Goal: Task Accomplishment & Management: Use online tool/utility

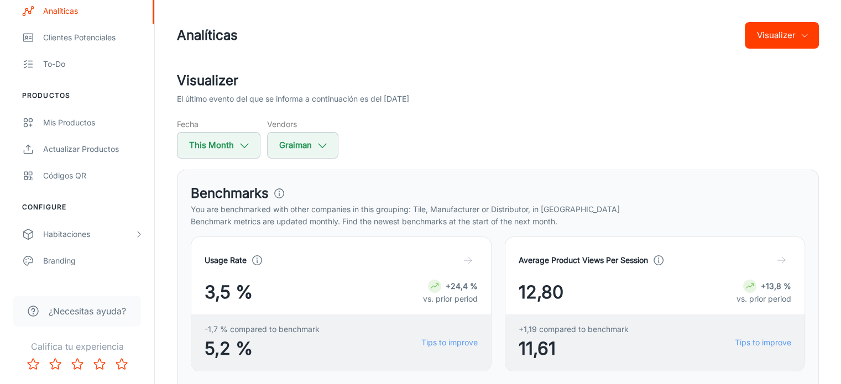
scroll to position [216, 0]
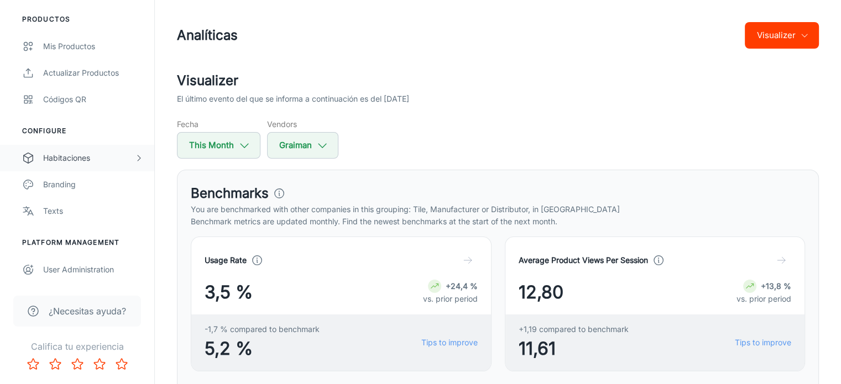
click at [88, 155] on div "Habitaciones" at bounding box center [88, 158] width 91 height 12
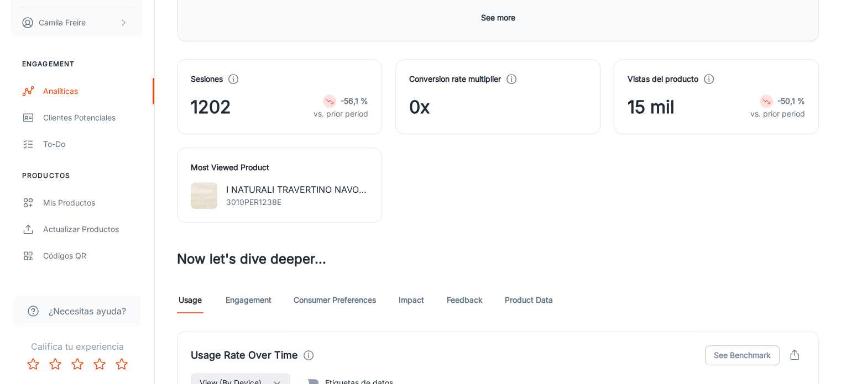
scroll to position [527, 0]
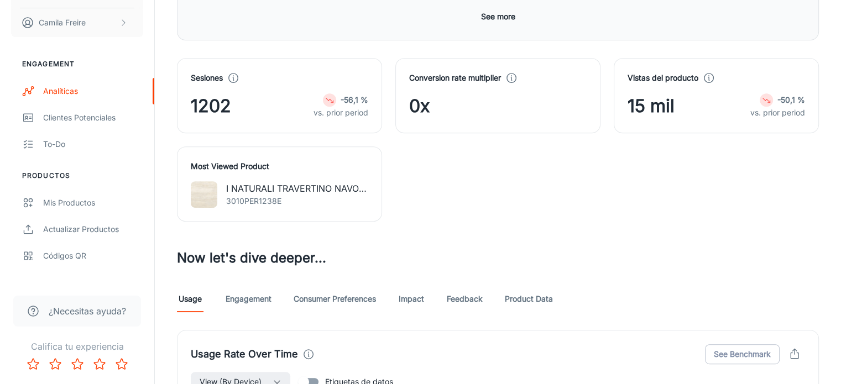
click at [348, 286] on link "Consumer Preferences" at bounding box center [335, 299] width 82 height 27
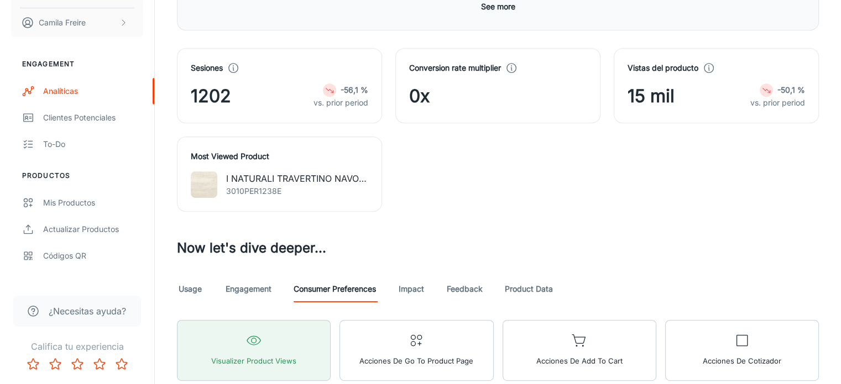
scroll to position [537, 0]
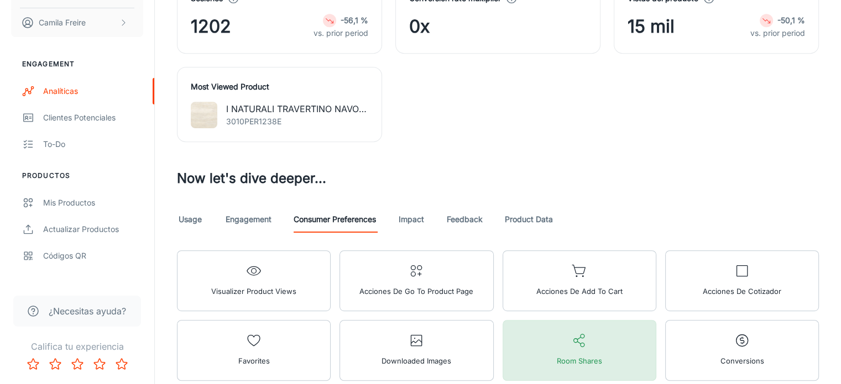
scroll to position [595, 0]
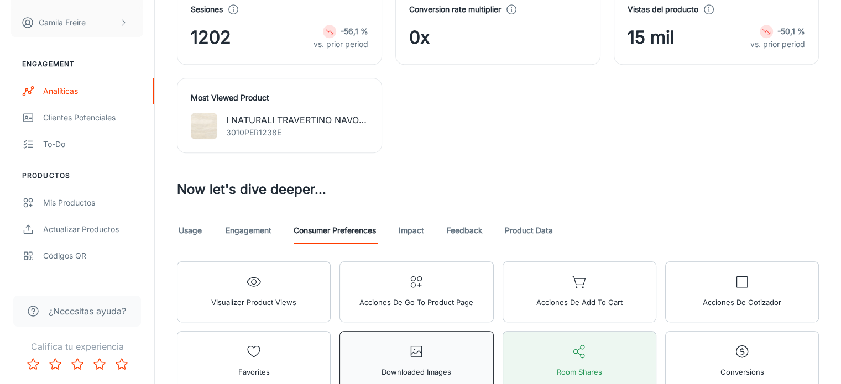
click at [451, 365] on span "Downloaded Images" at bounding box center [417, 372] width 70 height 14
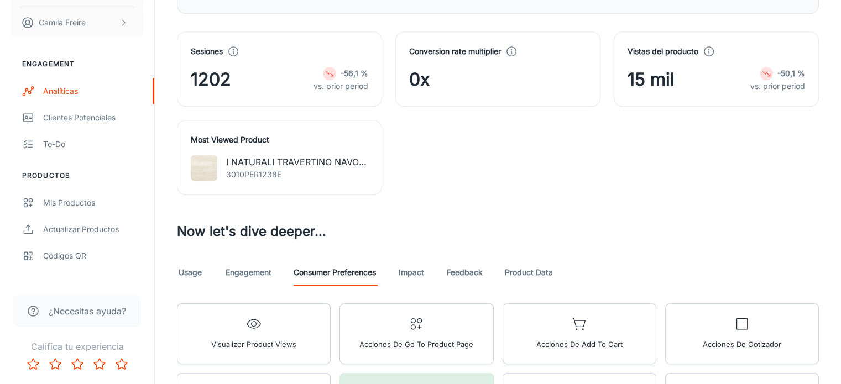
scroll to position [553, 0]
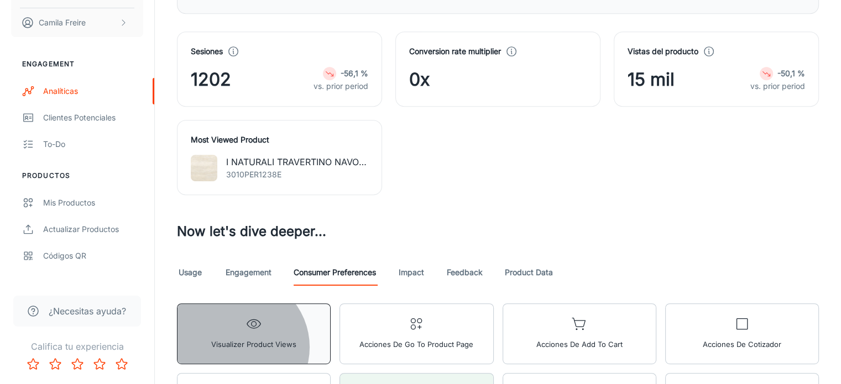
click at [236, 337] on span "Visualizer Product Views" at bounding box center [253, 344] width 85 height 14
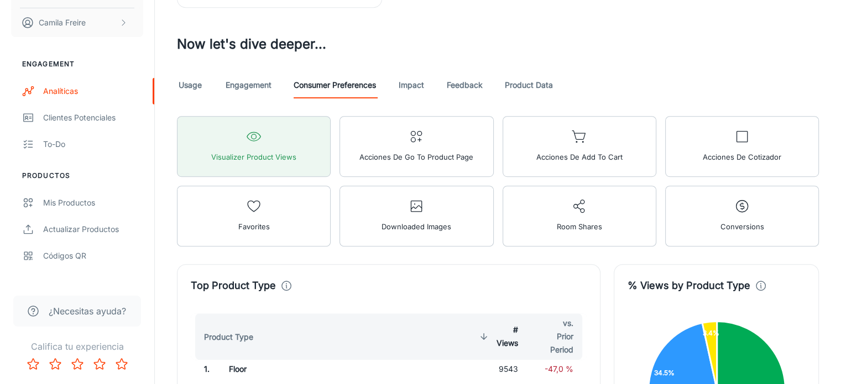
scroll to position [672, 0]
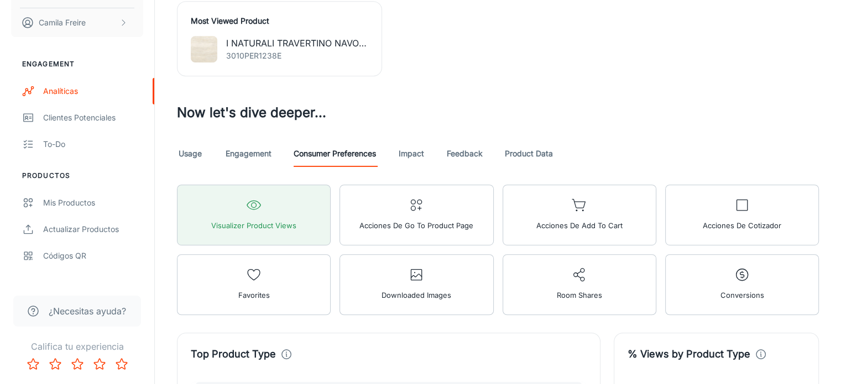
click at [267, 140] on link "Engagement" at bounding box center [249, 153] width 46 height 27
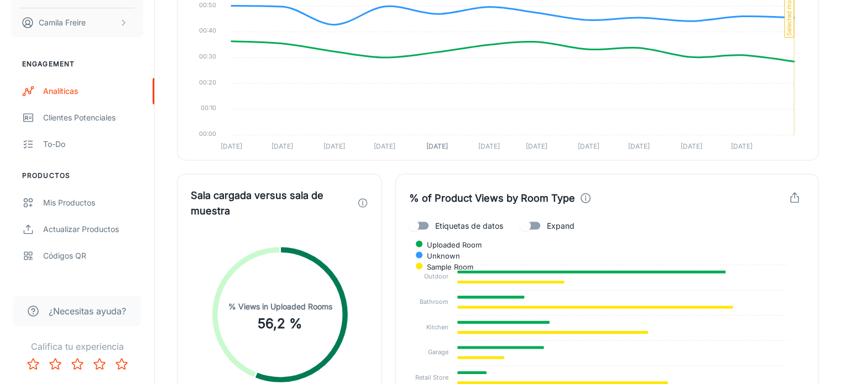
scroll to position [2148, 0]
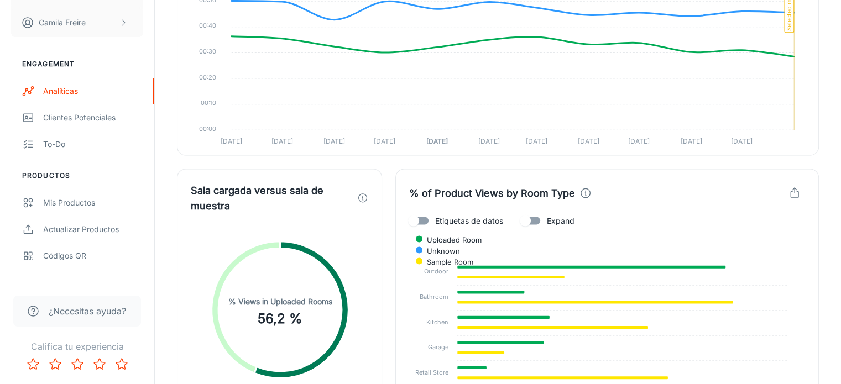
click at [534, 211] on input "Expand" at bounding box center [525, 221] width 63 height 21
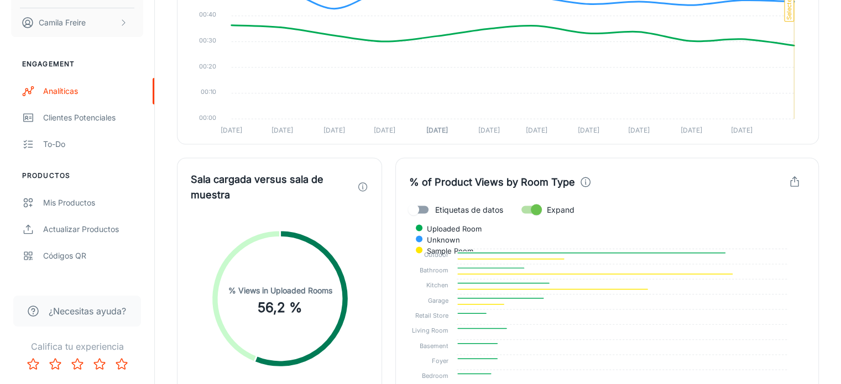
scroll to position [2159, 0]
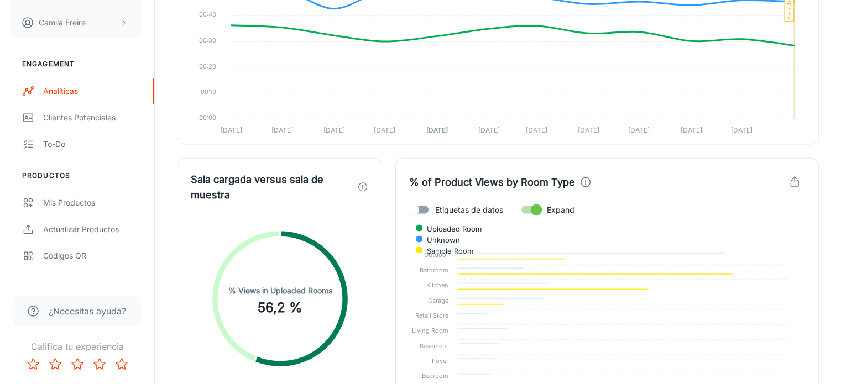
click at [473, 246] on span "Sample Room" at bounding box center [446, 251] width 55 height 10
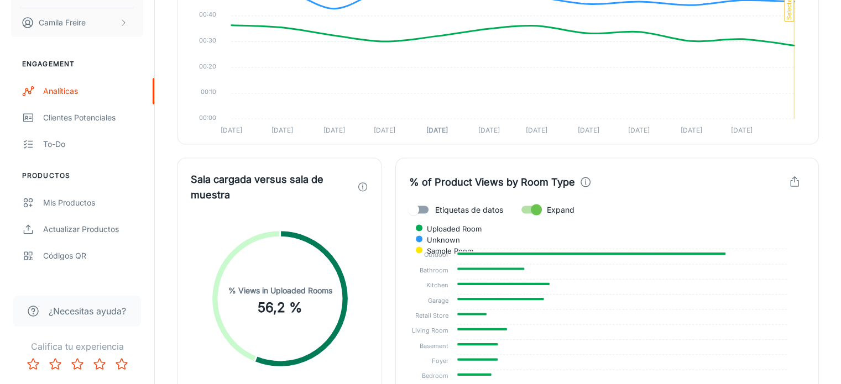
click at [473, 246] on span "Sample Room" at bounding box center [446, 251] width 55 height 10
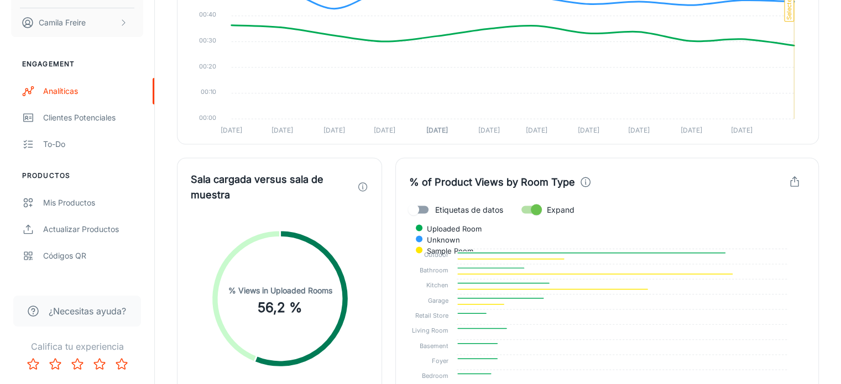
click at [473, 246] on span "Sample Room" at bounding box center [446, 251] width 55 height 10
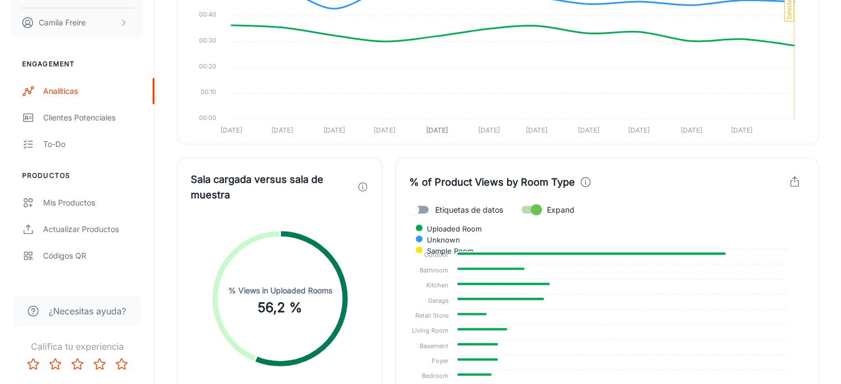
click at [473, 246] on span "Sample Room" at bounding box center [446, 251] width 55 height 10
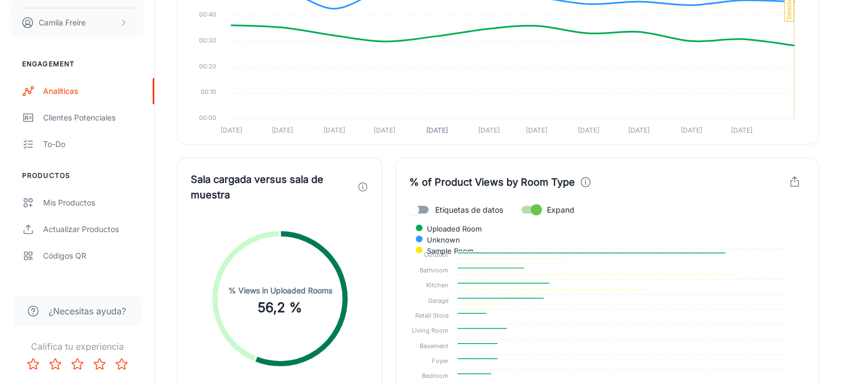
click at [482, 224] on span "Uploaded Room" at bounding box center [450, 229] width 63 height 10
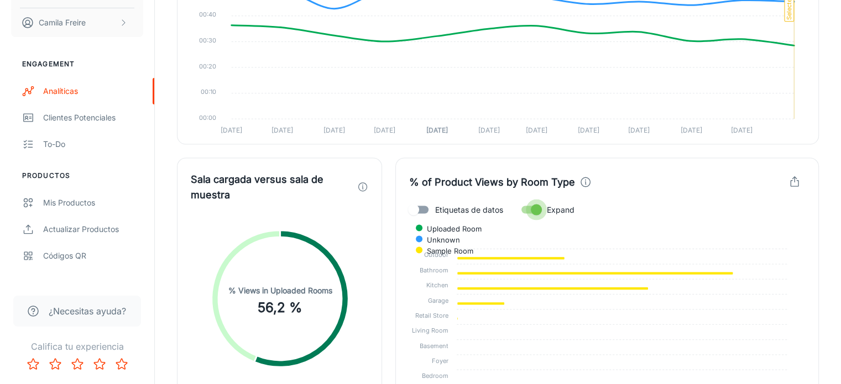
click at [541, 200] on input "Expand" at bounding box center [536, 210] width 63 height 21
checkbox input "false"
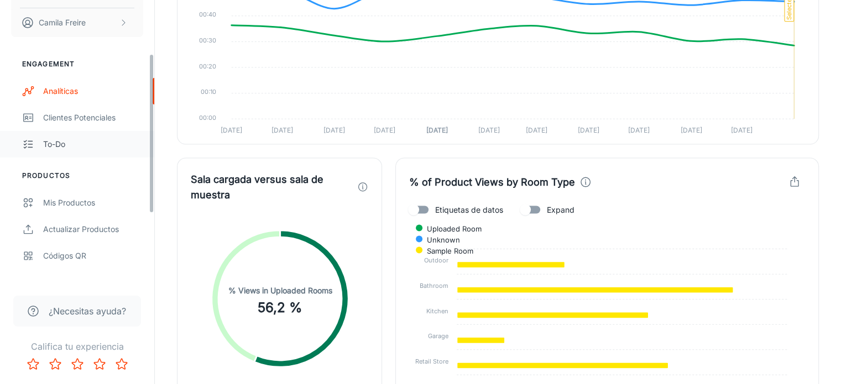
scroll to position [216, 0]
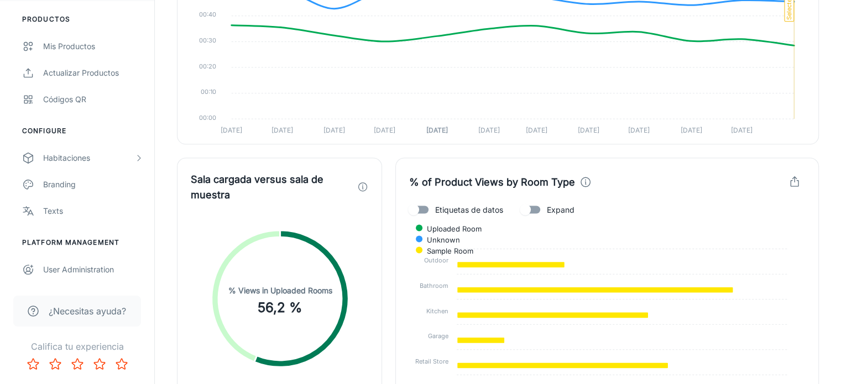
click at [102, 148] on div "Habitaciones" at bounding box center [77, 158] width 154 height 27
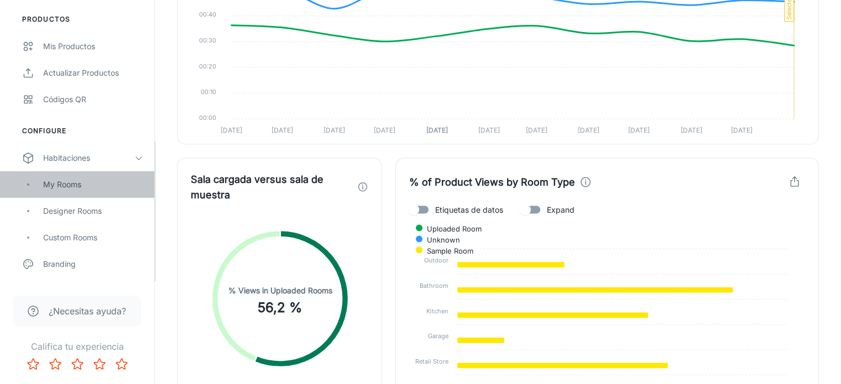
click at [88, 185] on div "My Rooms" at bounding box center [93, 185] width 100 height 12
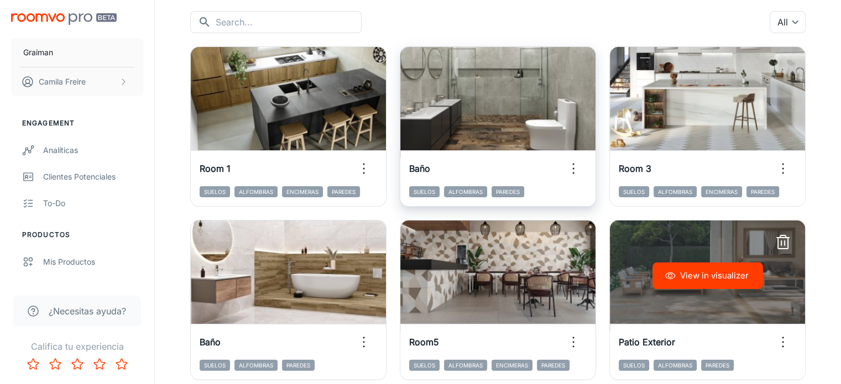
scroll to position [202, 0]
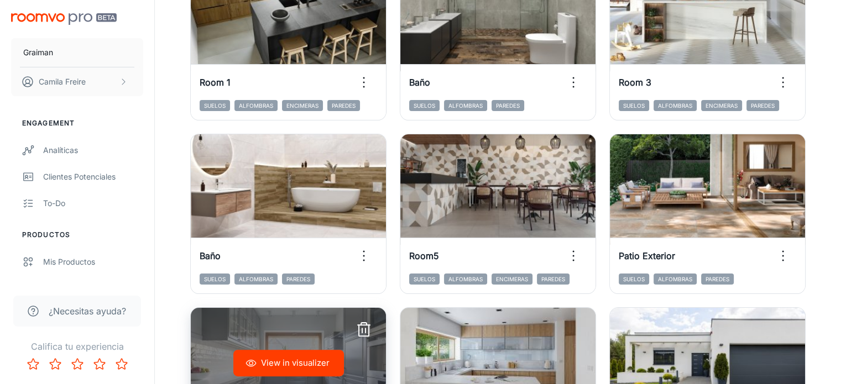
click at [373, 321] on icon "button" at bounding box center [364, 330] width 18 height 18
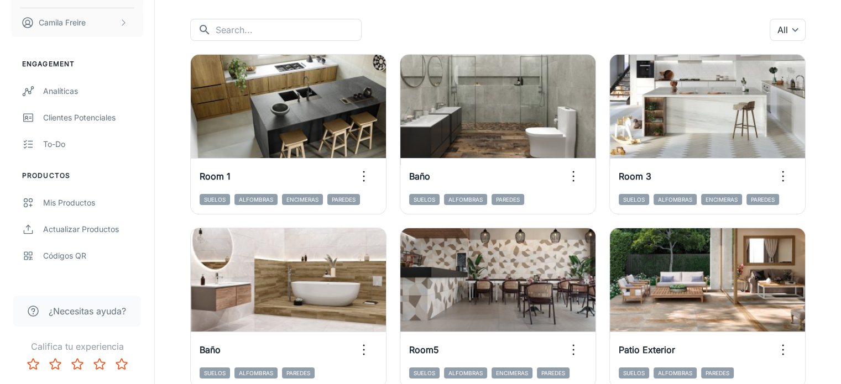
scroll to position [60, 0]
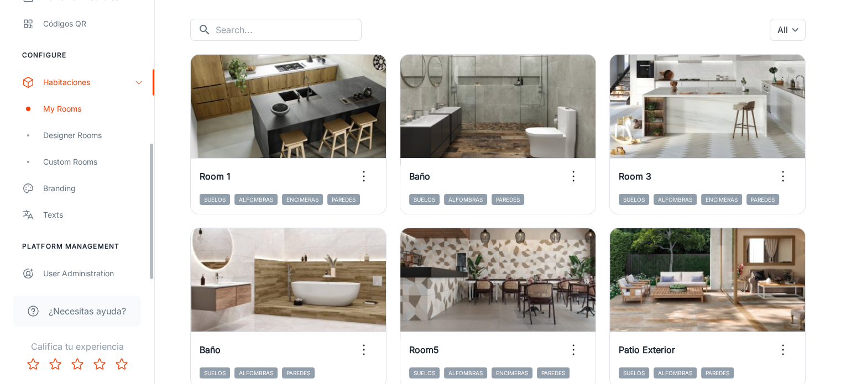
scroll to position [293, 0]
click at [75, 130] on div "Designer Rooms" at bounding box center [93, 134] width 100 height 12
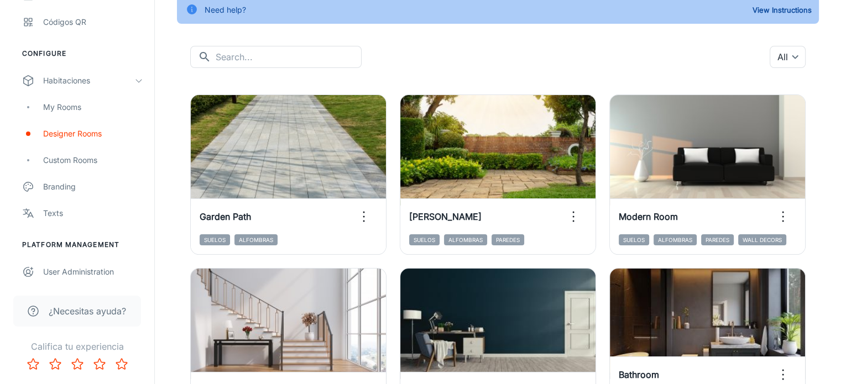
scroll to position [82, 0]
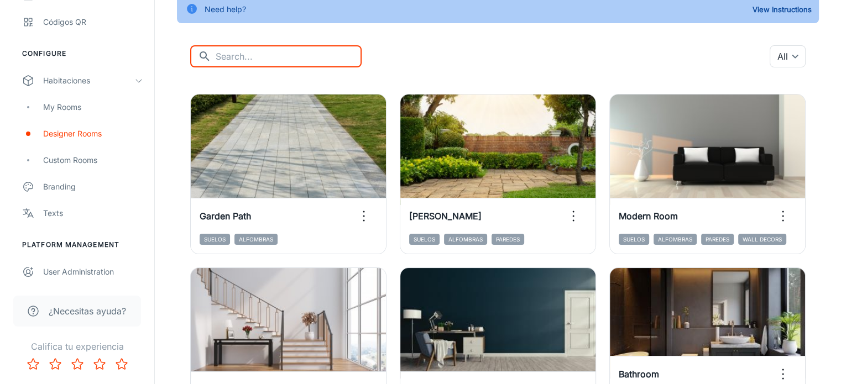
click at [282, 61] on input "text" at bounding box center [289, 56] width 146 height 22
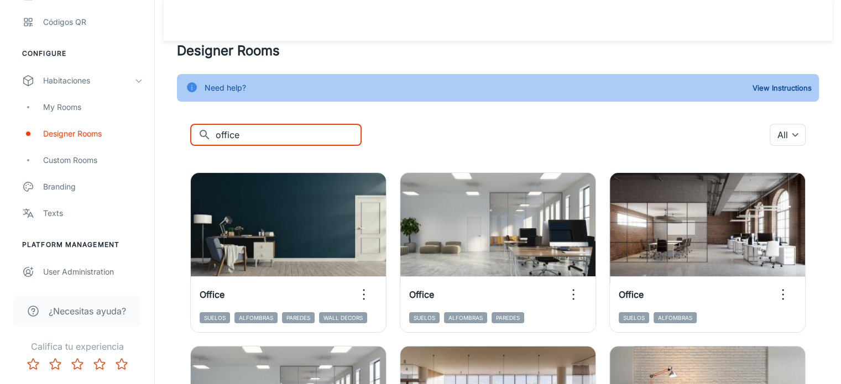
scroll to position [0, 0]
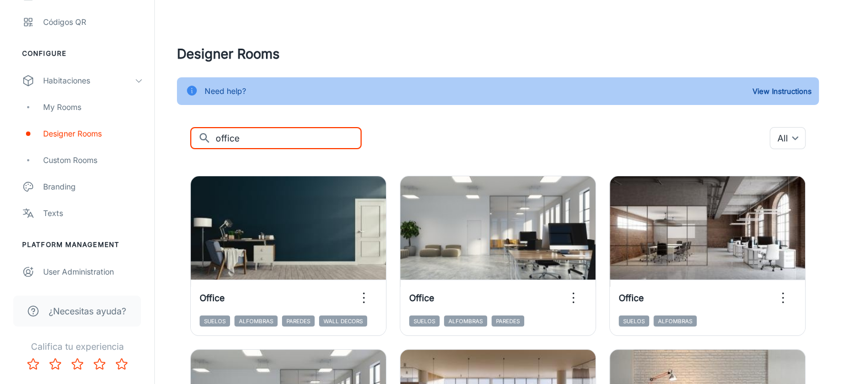
click at [246, 138] on input "office" at bounding box center [289, 138] width 146 height 22
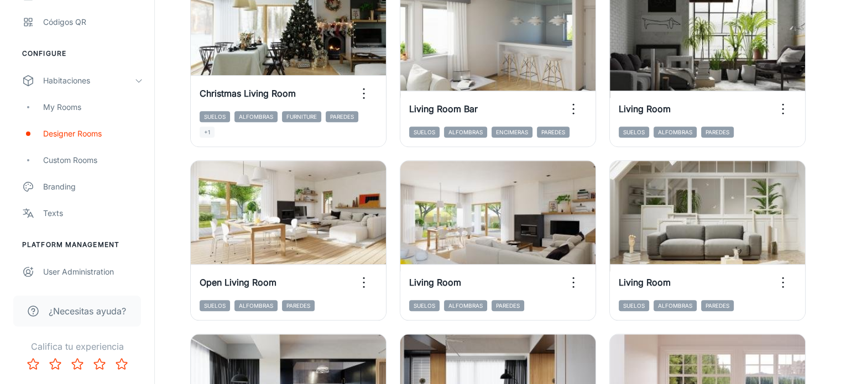
scroll to position [1059, 0]
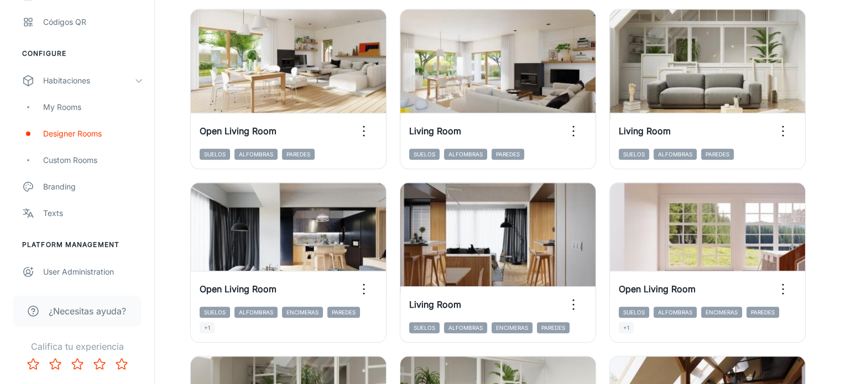
scroll to position [1261, 0]
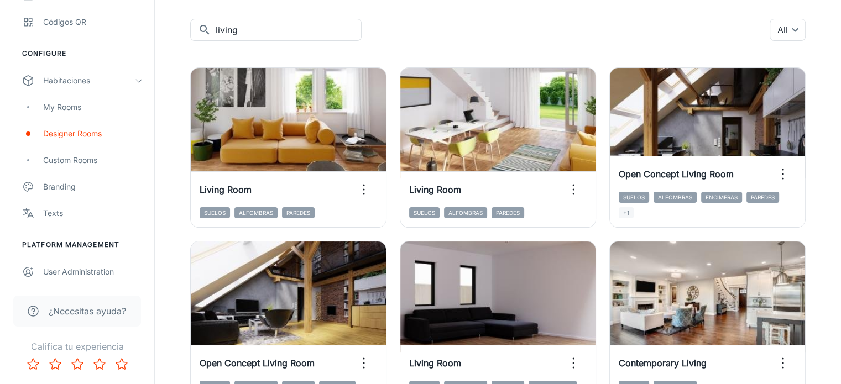
scroll to position [108, 0]
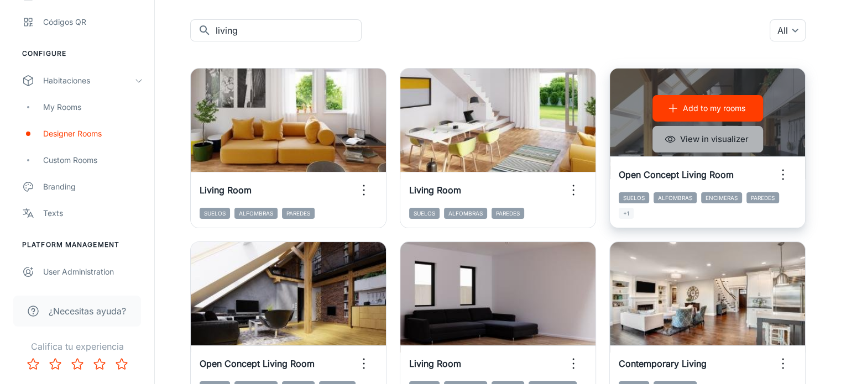
click at [653, 144] on button "View in visualizer" at bounding box center [708, 139] width 111 height 27
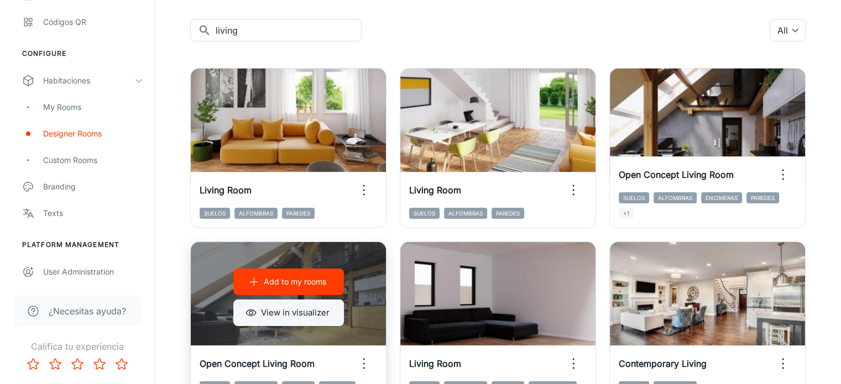
click at [344, 300] on button "View in visualizer" at bounding box center [288, 313] width 111 height 27
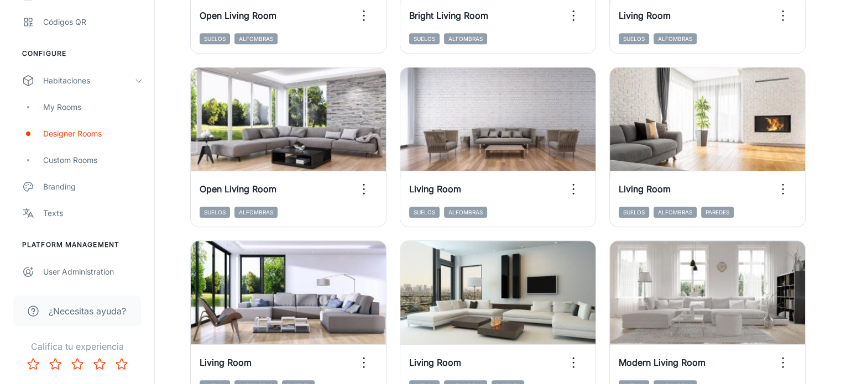
scroll to position [914, 0]
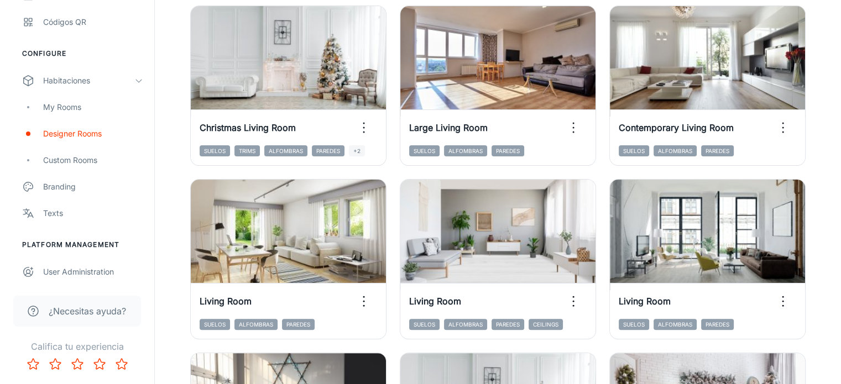
scroll to position [343, 0]
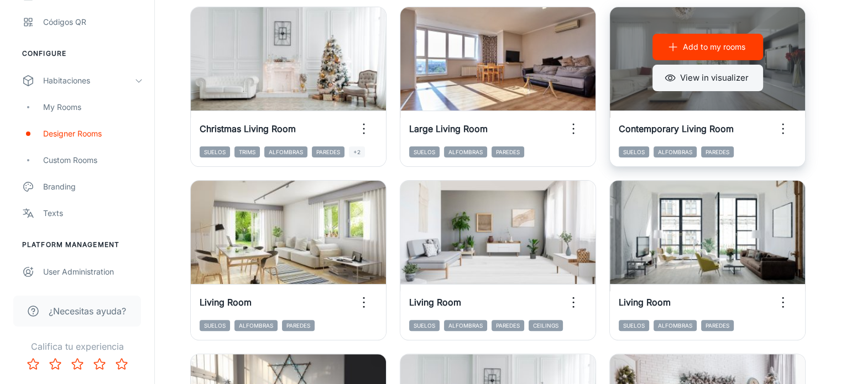
click at [653, 68] on button "View in visualizer" at bounding box center [708, 78] width 111 height 27
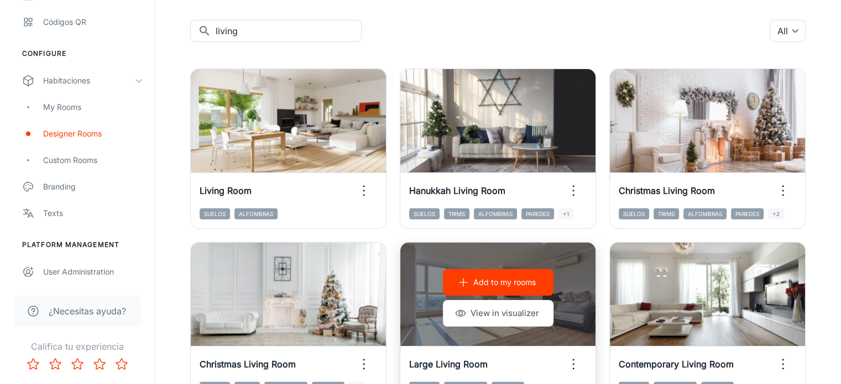
scroll to position [0, 0]
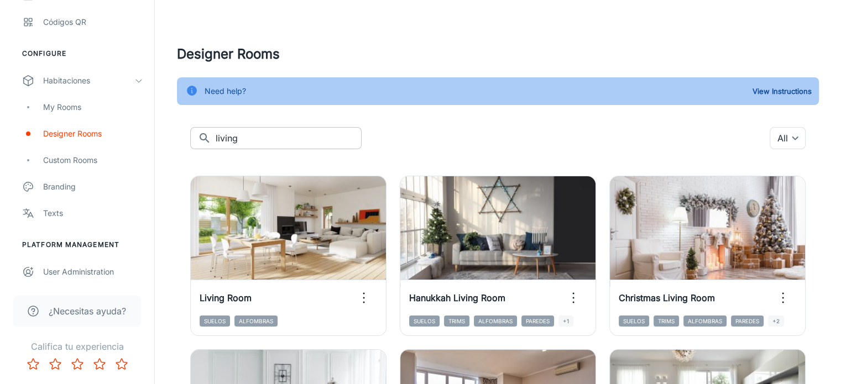
click at [240, 137] on input "living" at bounding box center [289, 138] width 146 height 22
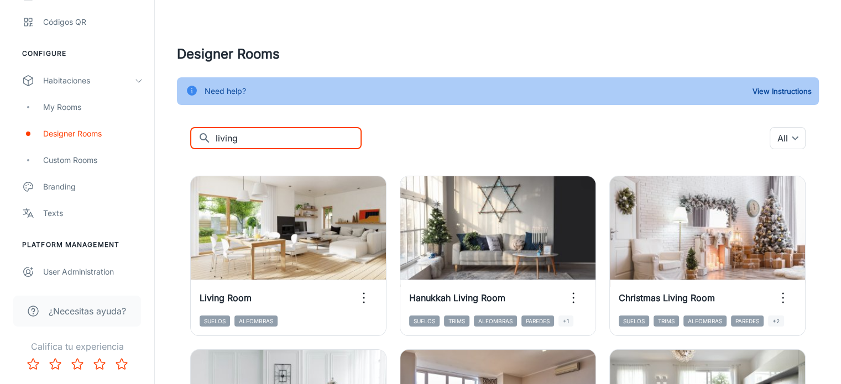
click at [240, 137] on input "living" at bounding box center [289, 138] width 146 height 22
type input "l"
click at [240, 137] on input "text" at bounding box center [289, 138] width 146 height 22
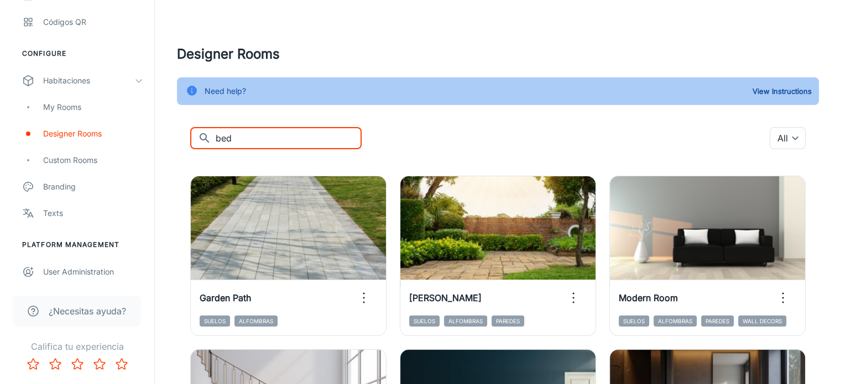
click at [240, 137] on input "bed" at bounding box center [289, 138] width 146 height 22
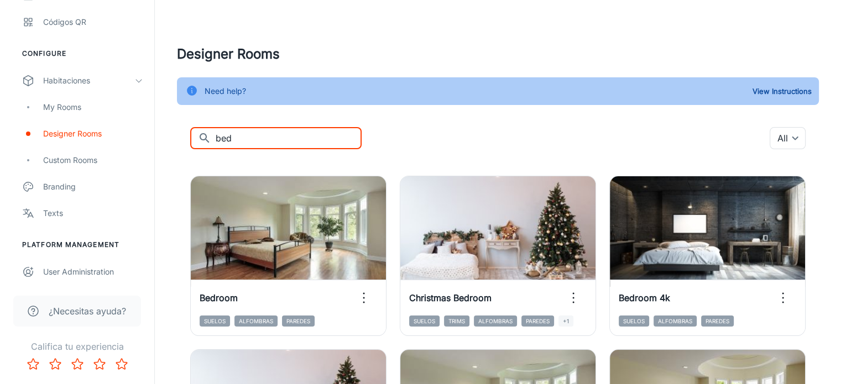
type input "bed"
click at [489, 137] on div "​ bed ​ All ​" at bounding box center [498, 138] width 616 height 22
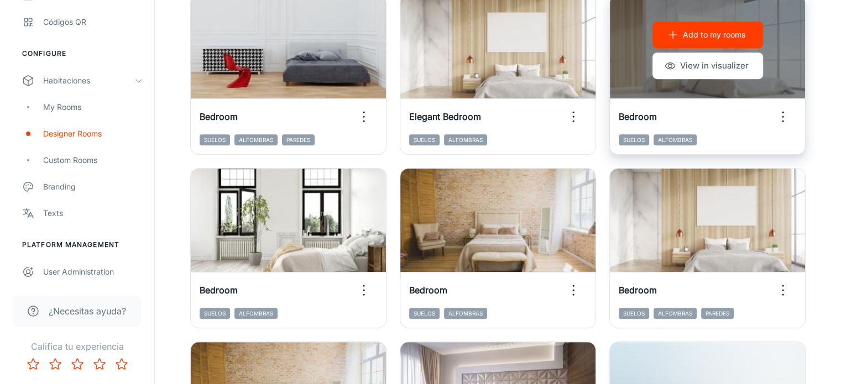
scroll to position [530, 0]
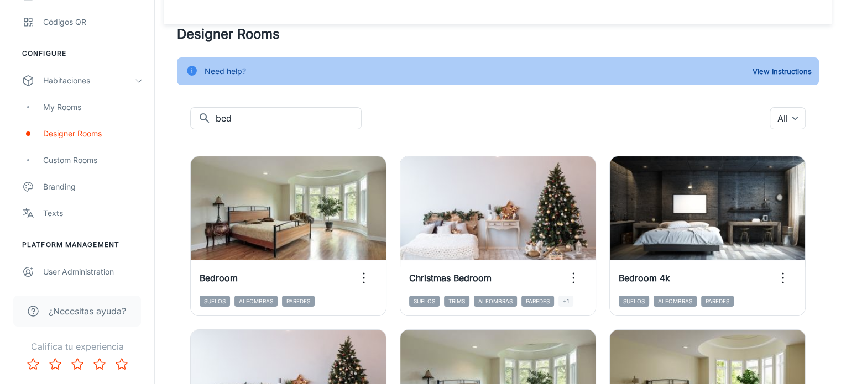
scroll to position [0, 0]
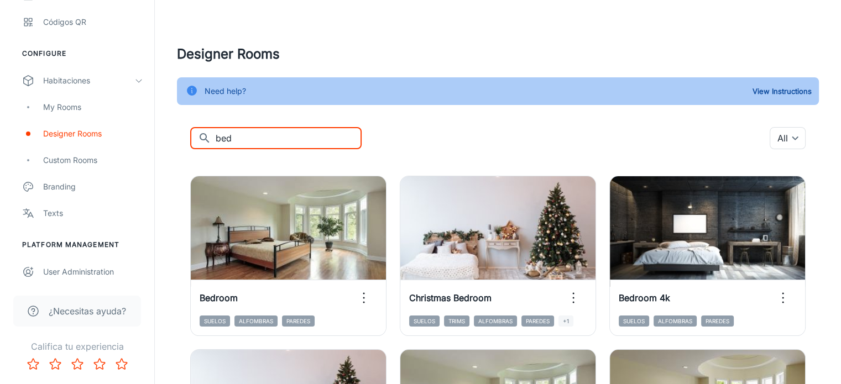
click at [255, 130] on input "bed" at bounding box center [289, 138] width 146 height 22
click at [255, 131] on input "bed" at bounding box center [289, 138] width 146 height 22
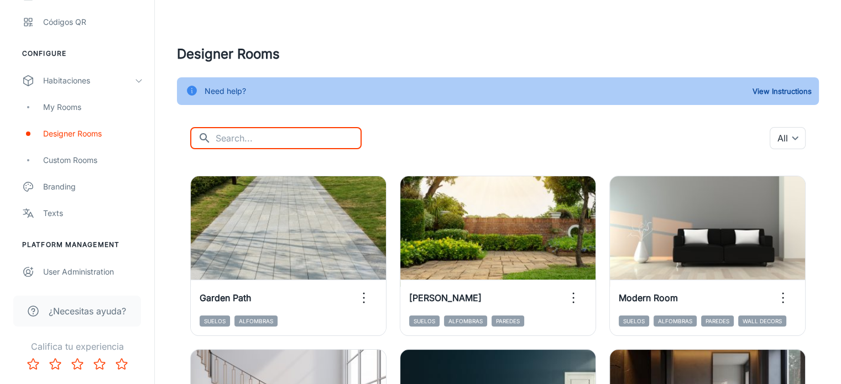
click at [233, 137] on input "text" at bounding box center [289, 138] width 146 height 22
type input "living"
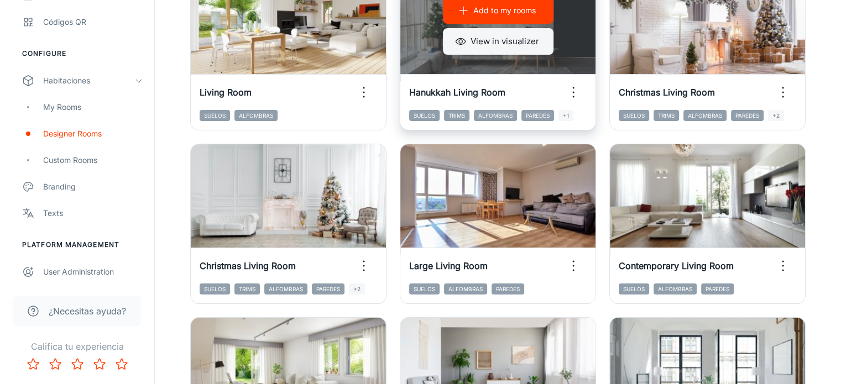
scroll to position [216, 0]
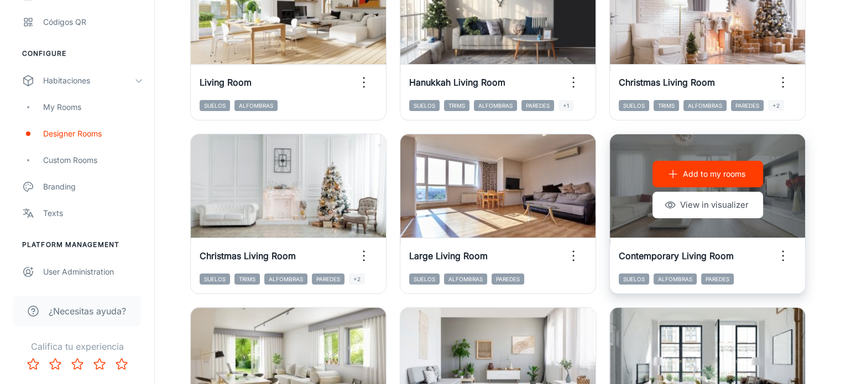
click at [683, 172] on p "Add to my rooms" at bounding box center [714, 174] width 62 height 12
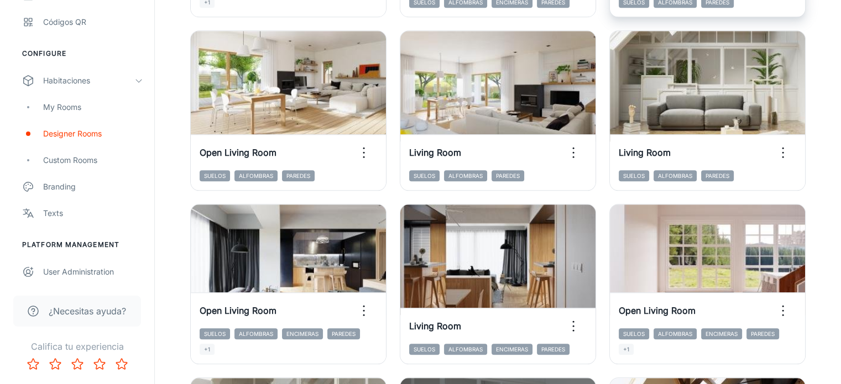
scroll to position [1195, 0]
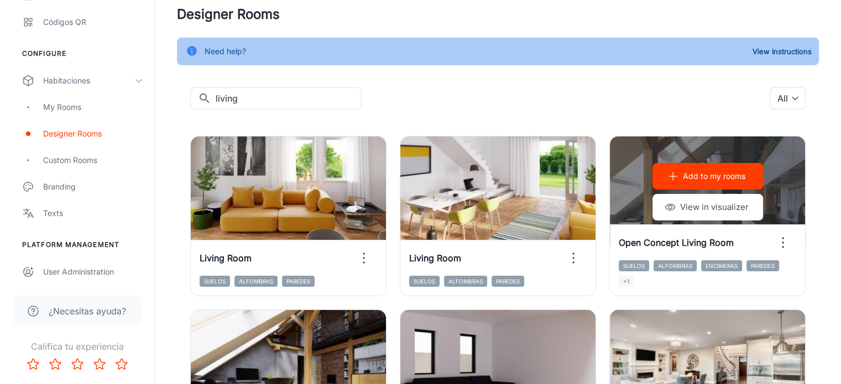
scroll to position [0, 0]
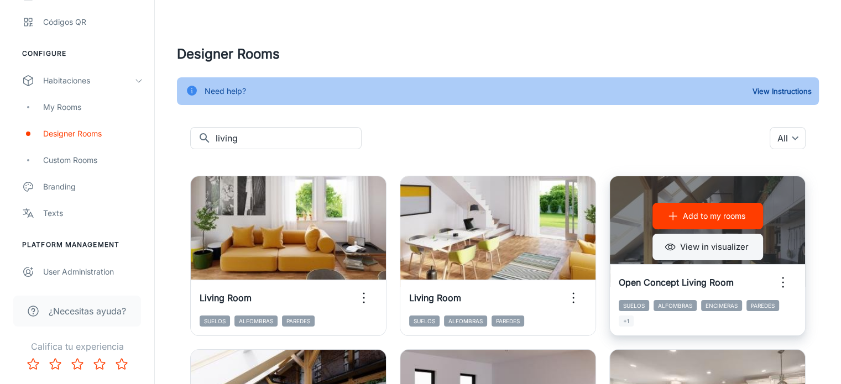
click at [653, 244] on button "View in visualizer" at bounding box center [708, 247] width 111 height 27
click at [683, 215] on p "Add to my rooms" at bounding box center [714, 216] width 62 height 12
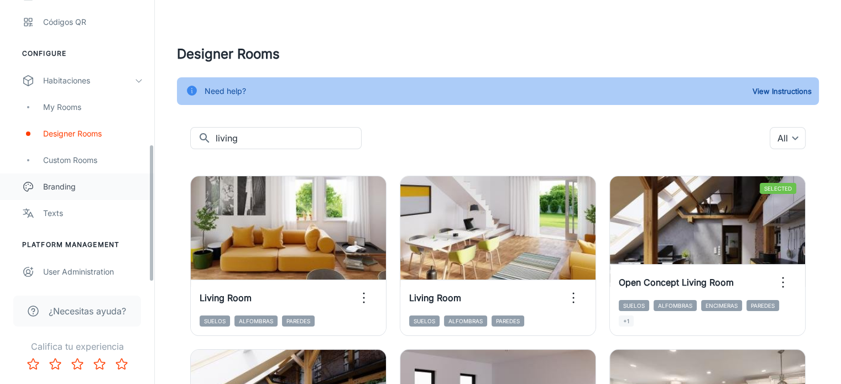
scroll to position [295, 0]
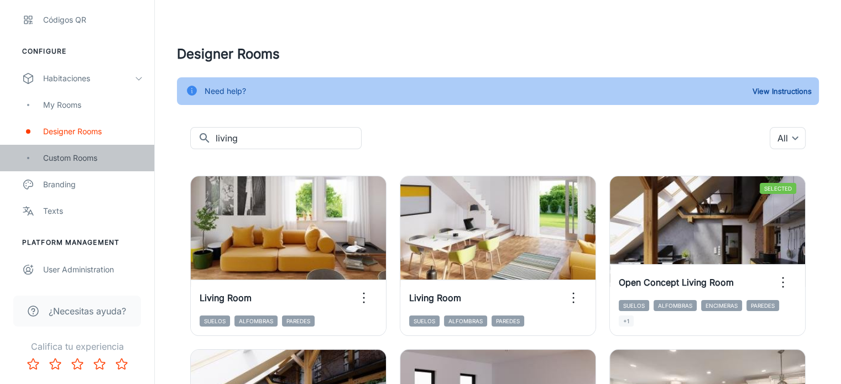
click at [82, 161] on div "Custom Rooms" at bounding box center [93, 158] width 100 height 12
